Goal: Transaction & Acquisition: Purchase product/service

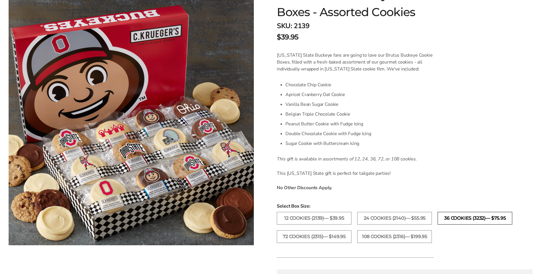
click at [472, 218] on label "36 Cookies (3232)— $75.95" at bounding box center [474, 218] width 75 height 13
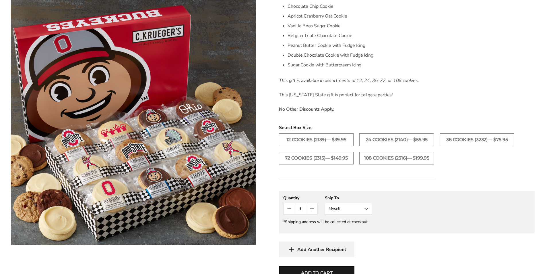
scroll to position [230, 0]
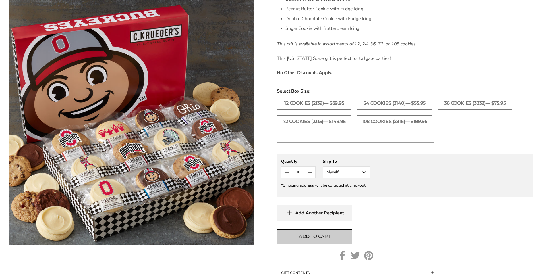
click at [305, 233] on span "Add to cart" at bounding box center [315, 236] width 32 height 7
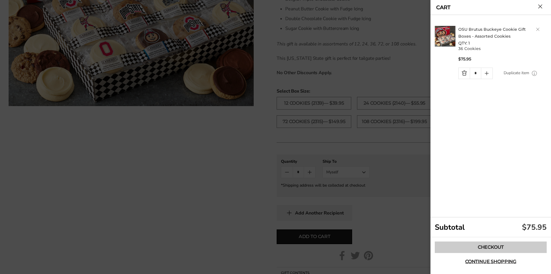
click at [489, 244] on link "Checkout" at bounding box center [491, 246] width 112 height 11
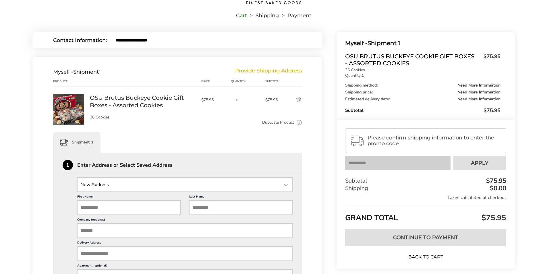
scroll to position [57, 0]
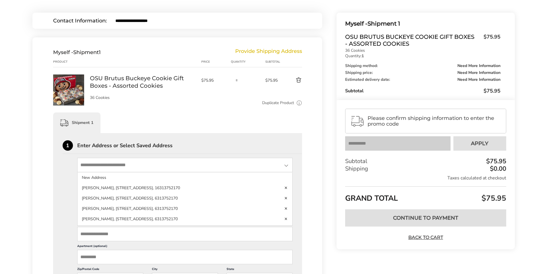
click at [100, 160] on input "State" at bounding box center [185, 165] width 216 height 14
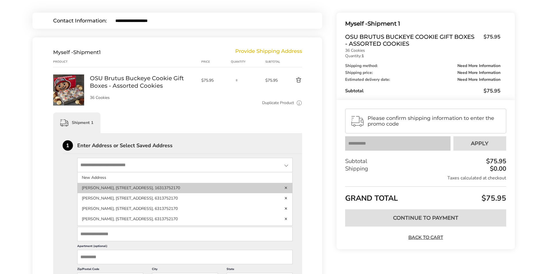
click at [106, 189] on li "Jerry Eleyet, 7012 Nw 52nd Terrace, Gainesville, FL, 32653, United States, 1631…" at bounding box center [184, 188] width 215 height 10
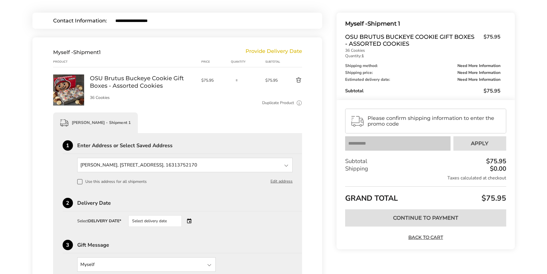
click at [172, 218] on div "Select delivery date" at bounding box center [154, 220] width 53 height 11
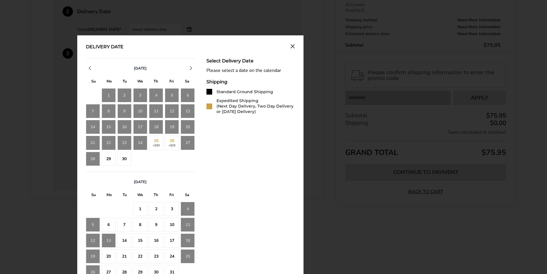
scroll to position [258, 0]
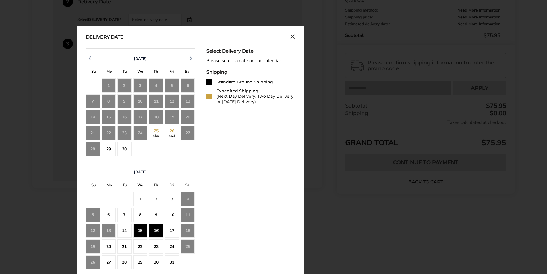
click at [157, 231] on div "16" at bounding box center [156, 230] width 14 height 14
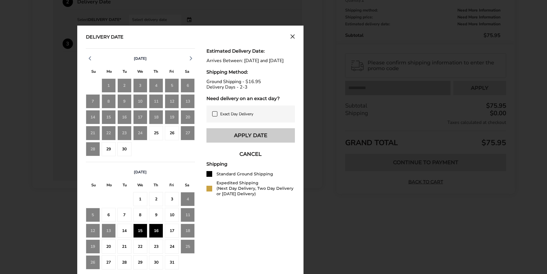
click at [249, 139] on button "Apply Date" at bounding box center [250, 135] width 88 height 14
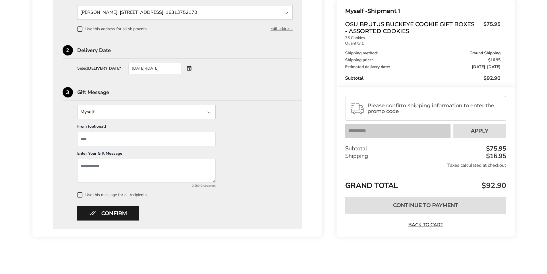
scroll to position [210, 0]
click at [360, 104] on rect at bounding box center [445, 108] width 201 height 26
click at [81, 27] on span at bounding box center [79, 28] width 5 height 5
click at [125, 210] on button "Confirm" at bounding box center [107, 213] width 61 height 14
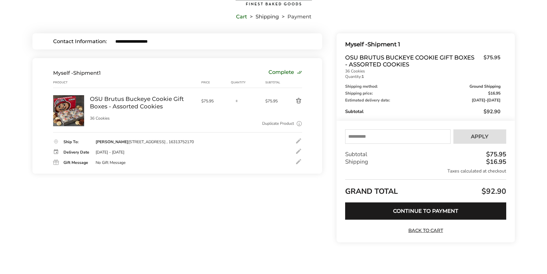
scroll to position [37, 0]
click at [353, 136] on input "text" at bounding box center [397, 136] width 105 height 14
type input "****"
click at [472, 134] on span "Apply" at bounding box center [480, 136] width 18 height 5
